Goal: Task Accomplishment & Management: Manage account settings

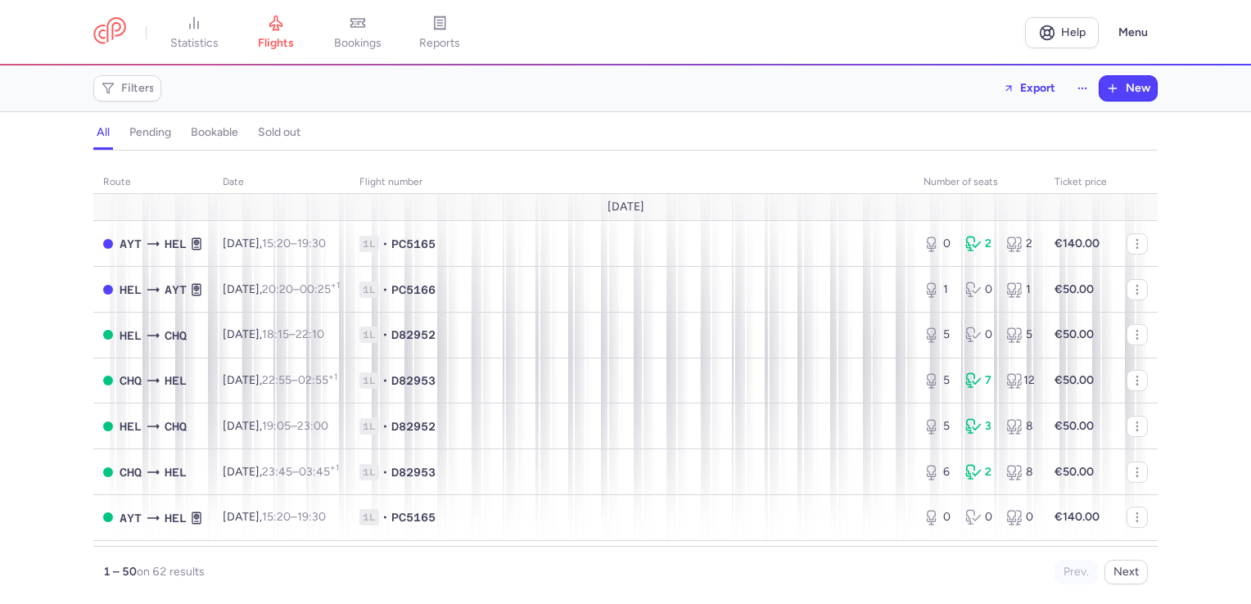
scroll to position [164, 0]
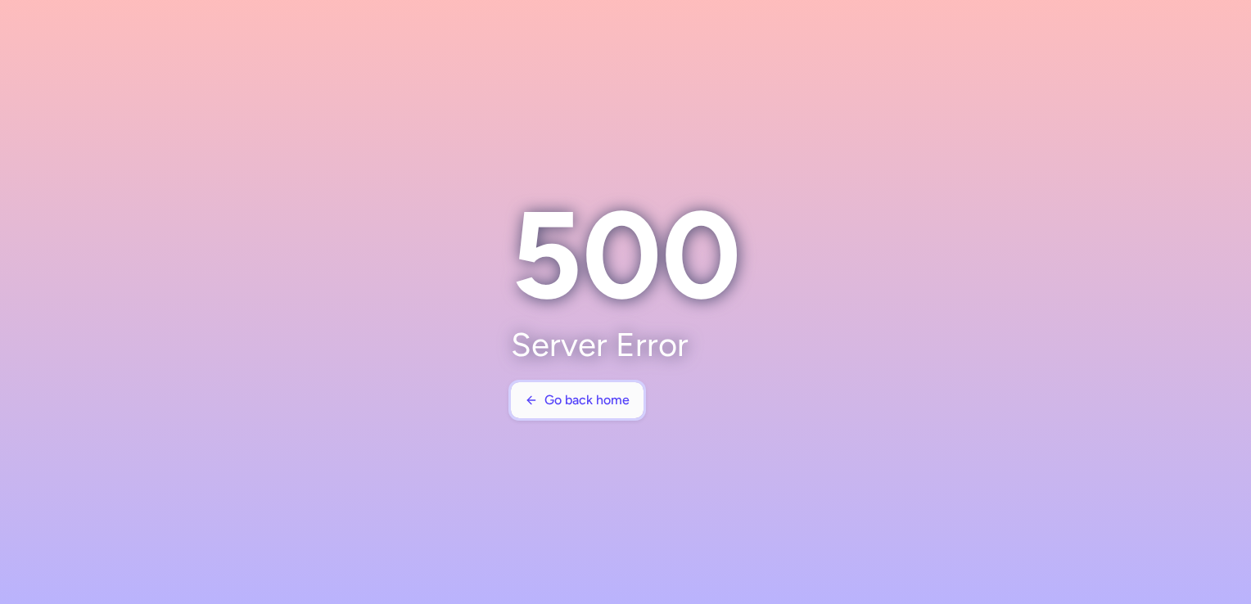
click at [561, 391] on button "Go back home" at bounding box center [577, 400] width 133 height 36
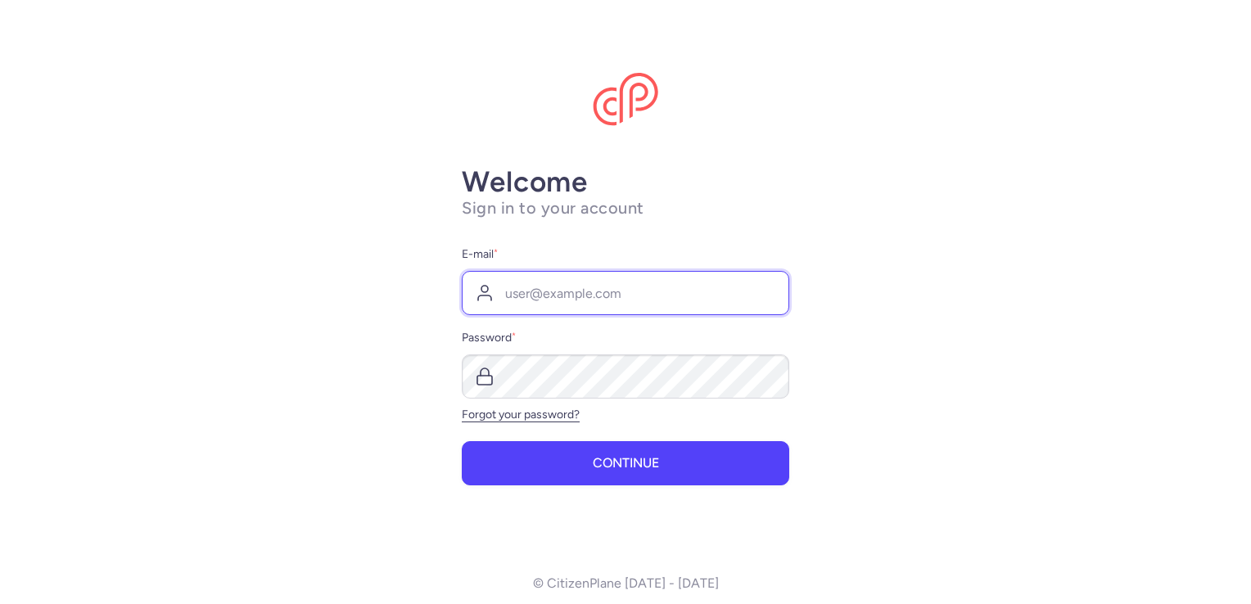
type input "fawas.ashraf@longitours.com"
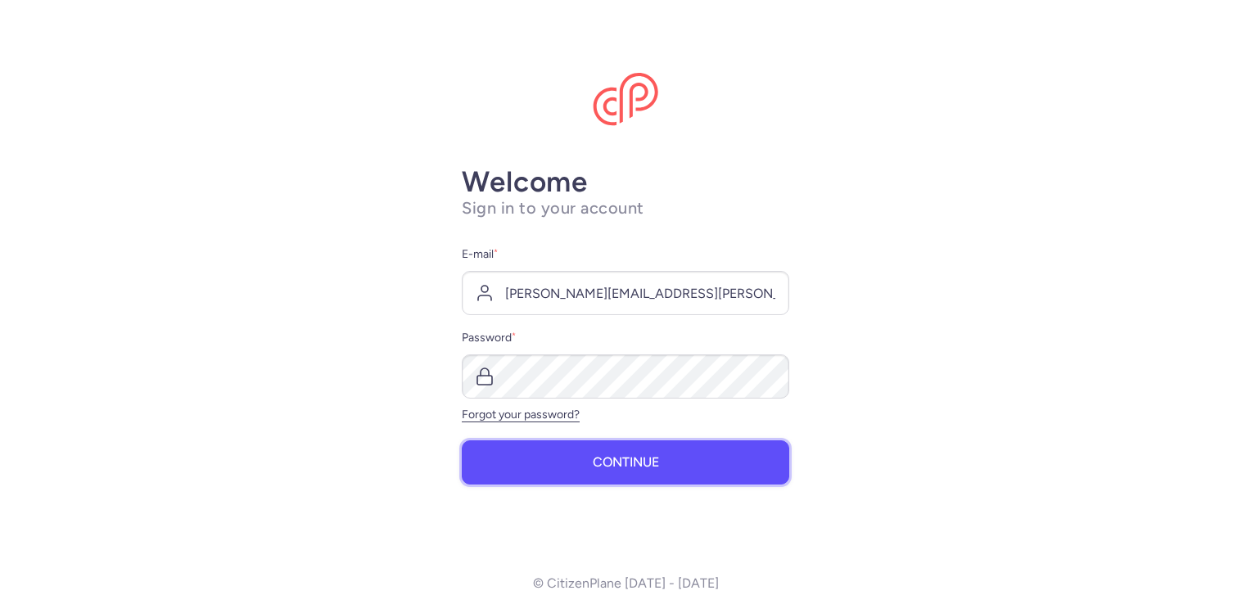
click at [574, 454] on button "Continue" at bounding box center [626, 463] width 328 height 44
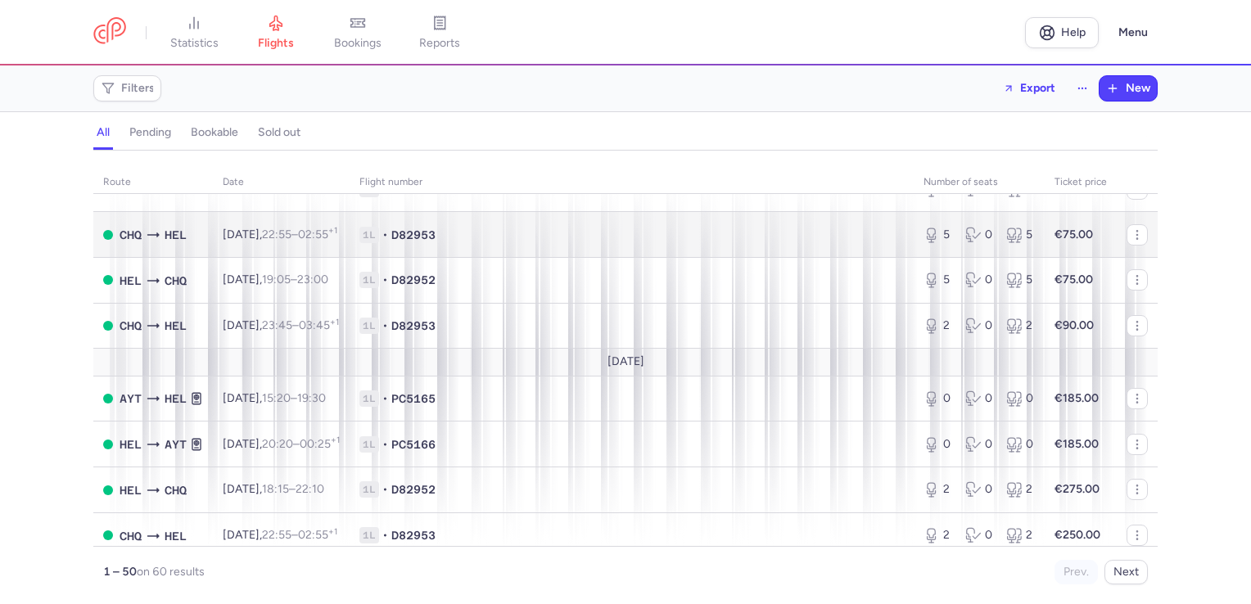
scroll to position [737, 0]
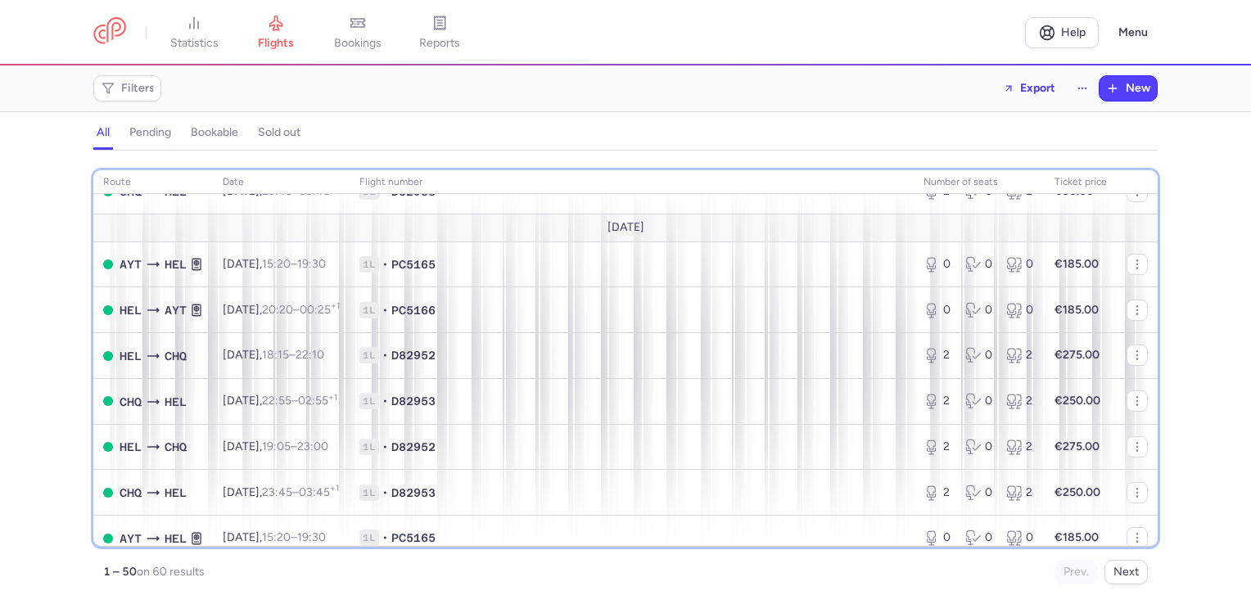
click at [1117, 188] on th "Ticket price" at bounding box center [1137, 182] width 41 height 25
